Goal: Task Accomplishment & Management: Complete application form

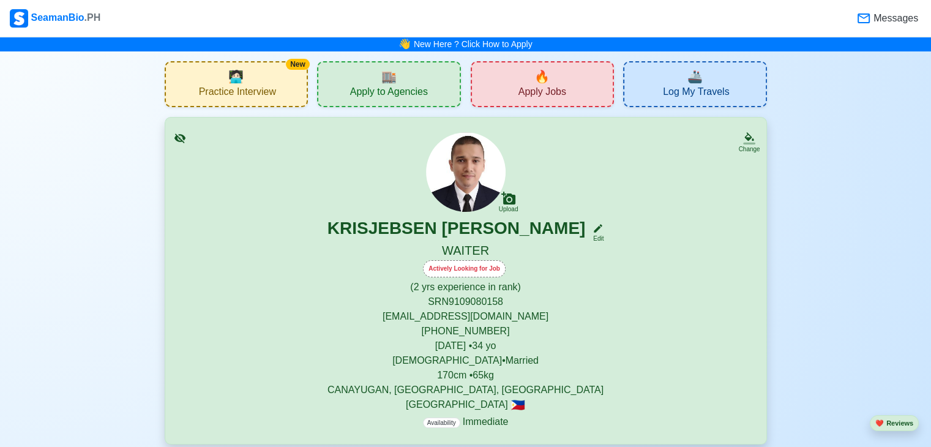
click at [374, 96] on span "Apply to Agencies" at bounding box center [389, 93] width 78 height 15
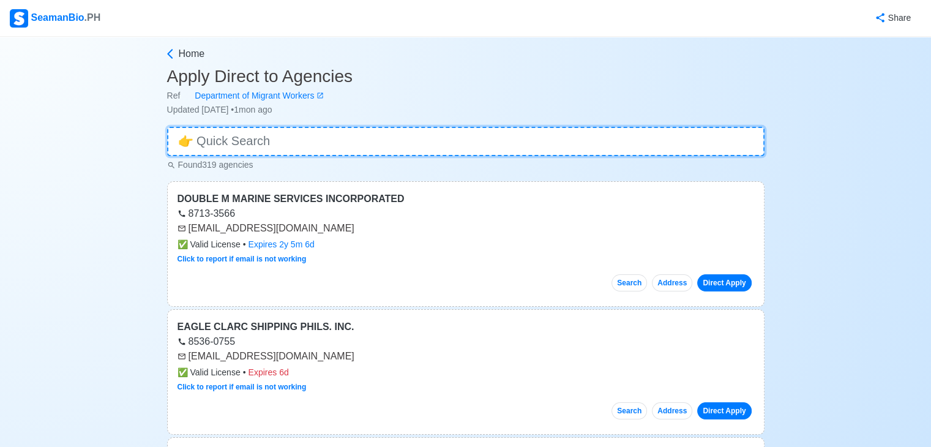
click at [323, 132] on input at bounding box center [465, 141] width 597 height 29
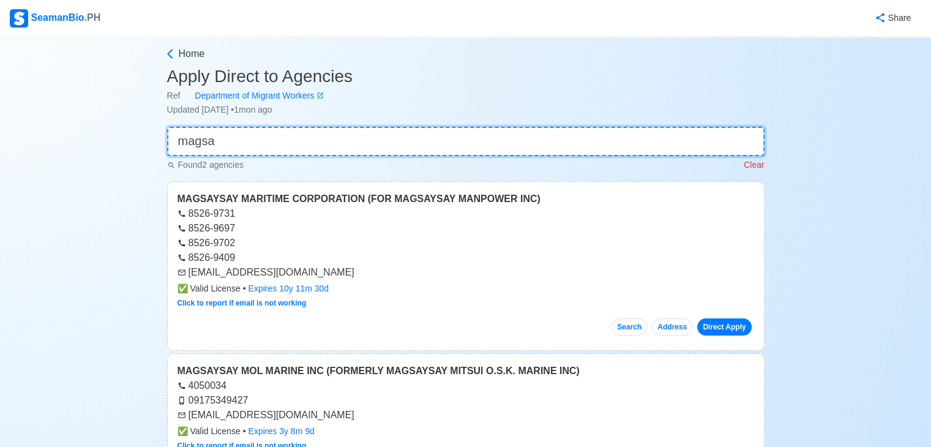
type input "magsa"
click at [349, 206] on div "8526-9731" at bounding box center [465, 213] width 576 height 15
click at [350, 201] on div "MAGSAYSAY MARITIME CORPORATION (FOR MAGSAYSAY MANPOWER INC)" at bounding box center [465, 199] width 576 height 15
click at [169, 55] on icon at bounding box center [170, 54] width 6 height 10
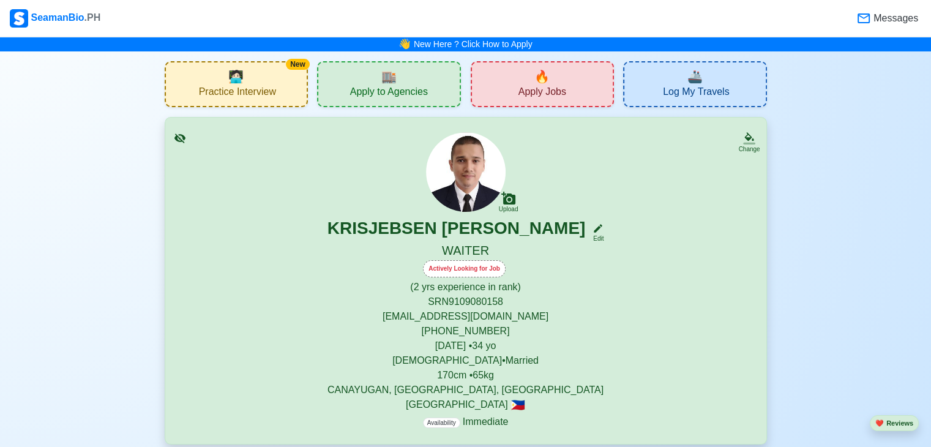
click at [520, 88] on span "Apply Jobs" at bounding box center [542, 93] width 48 height 15
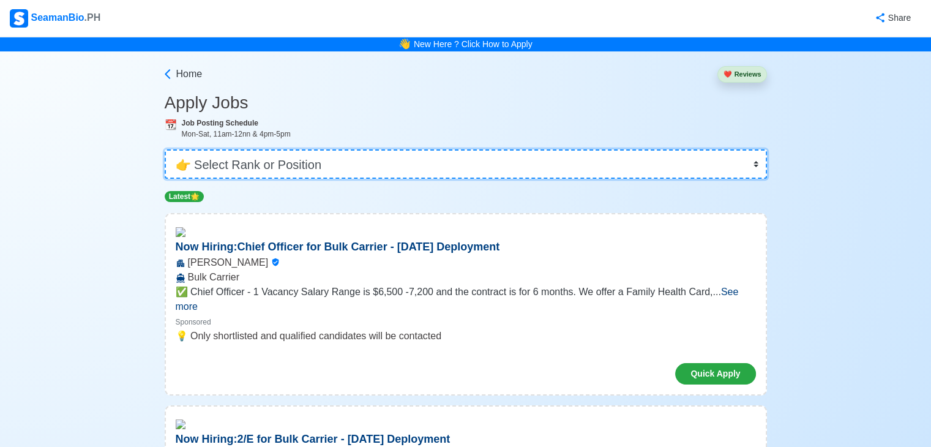
click at [375, 161] on select "👉 Select Rank or Position Master Chief Officer 2nd Officer 3rd Officer Junior O…" at bounding box center [466, 163] width 602 height 29
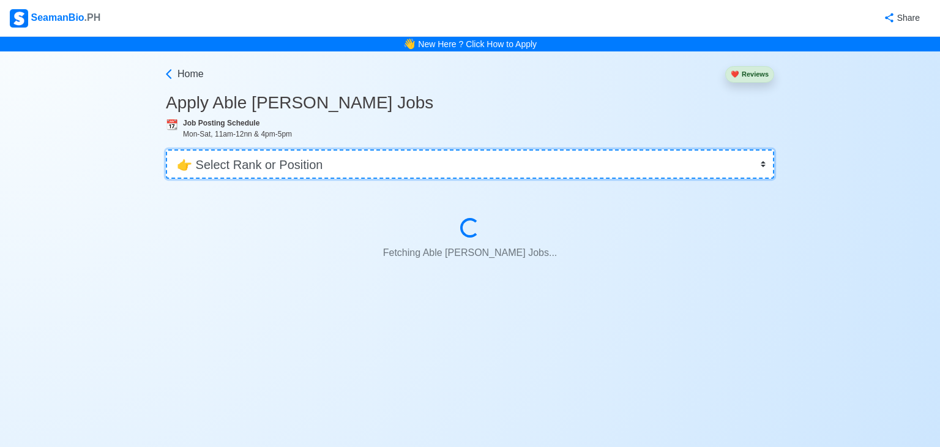
click at [375, 161] on select "👉 Select Rank or Position Master Chief Officer 2nd Officer 3rd Officer Junior O…" at bounding box center [470, 163] width 608 height 29
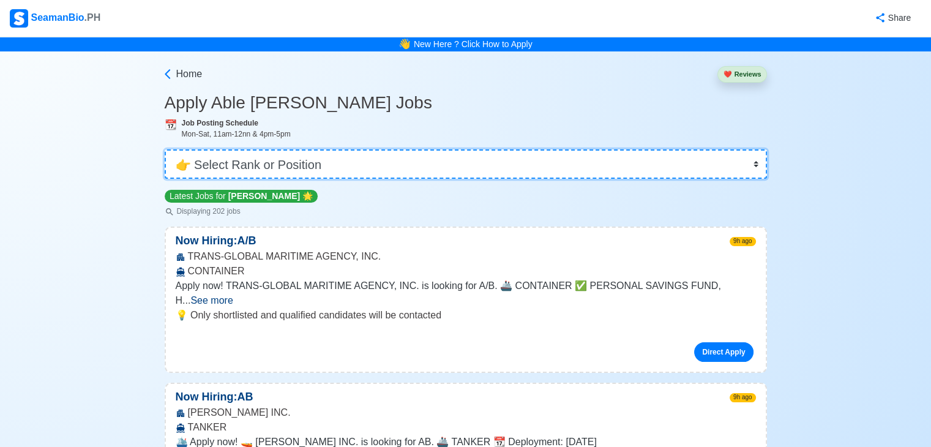
click at [329, 164] on select "👉 Select Rank or Position Master Chief Officer 2nd Officer 3rd Officer Junior O…" at bounding box center [466, 163] width 602 height 29
click at [166, 149] on select "👉 Select Rank or Position Master Chief Officer 2nd Officer 3rd Officer Junior O…" at bounding box center [466, 163] width 602 height 29
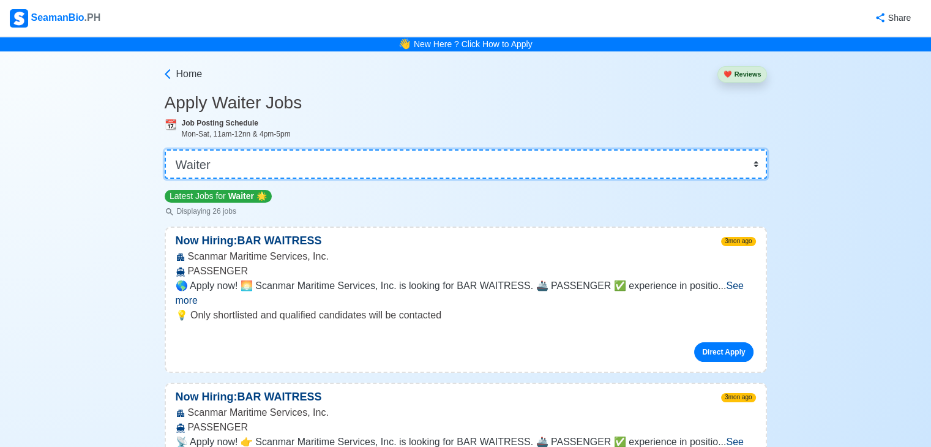
click at [329, 164] on select "👉 Select Rank or Position Master Chief Officer 2nd Officer 3rd Officer Junior O…" at bounding box center [466, 163] width 602 height 29
click at [166, 149] on select "👉 Select Rank or Position Master Chief Officer 2nd Officer 3rd Officer Junior O…" at bounding box center [466, 163] width 602 height 29
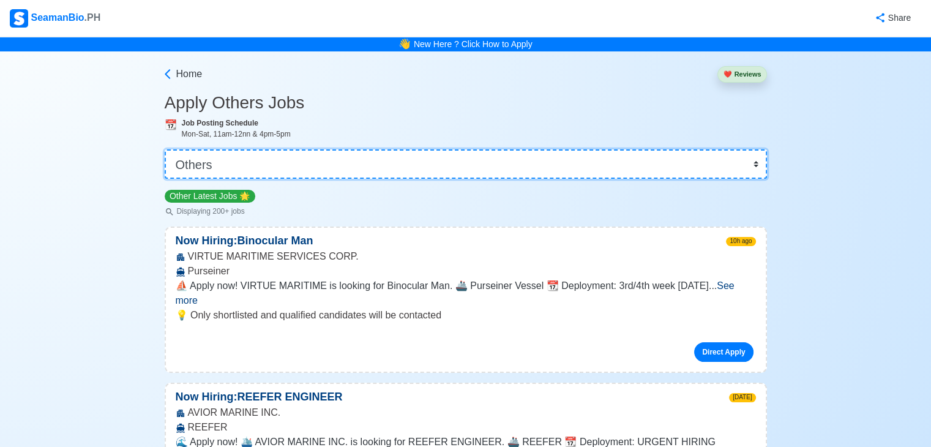
click at [256, 157] on select "👉 Select Rank or Position Master Chief Officer 2nd Officer 3rd Officer Junior O…" at bounding box center [466, 163] width 602 height 29
select select "Waiter"
click at [166, 149] on select "👉 Select Rank or Position Master Chief Officer 2nd Officer 3rd Officer Junior O…" at bounding box center [466, 163] width 602 height 29
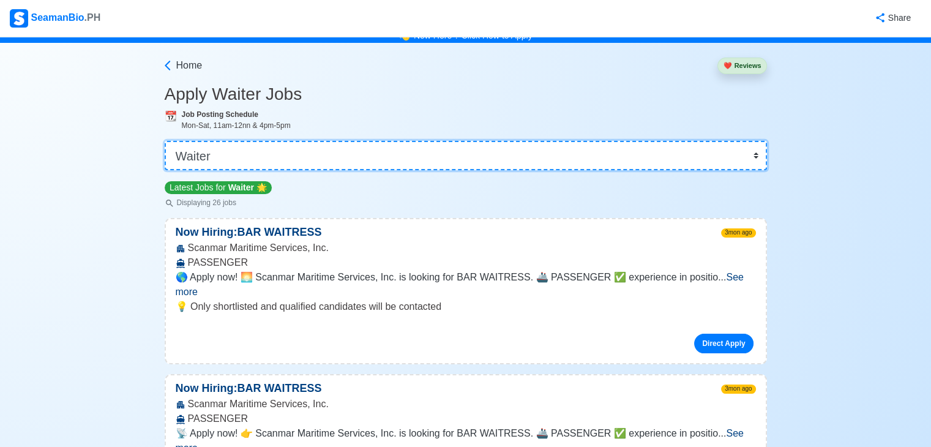
scroll to position [4, 0]
